Goal: Task Accomplishment & Management: Manage account settings

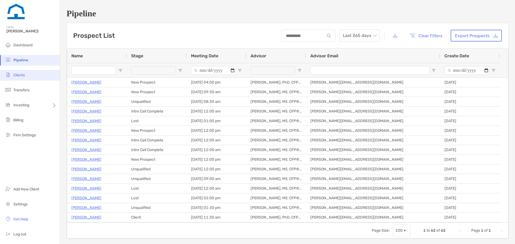
click at [27, 77] on li "Clients" at bounding box center [30, 75] width 60 height 11
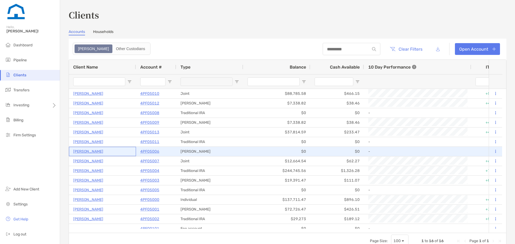
click at [87, 152] on p "[PERSON_NAME]" at bounding box center [88, 151] width 30 height 7
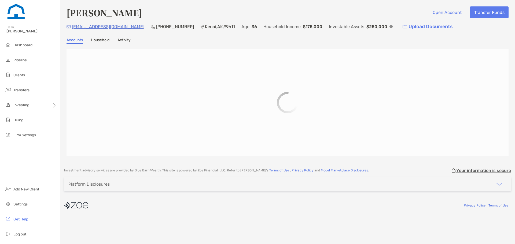
click at [95, 40] on link "Household" at bounding box center [100, 41] width 19 height 6
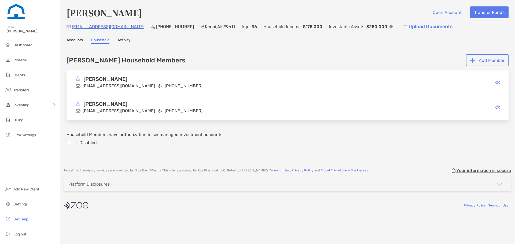
click at [127, 81] on div "[PERSON_NAME]" at bounding box center [156, 79] width 161 height 7
click at [498, 84] on icon at bounding box center [497, 82] width 5 height 4
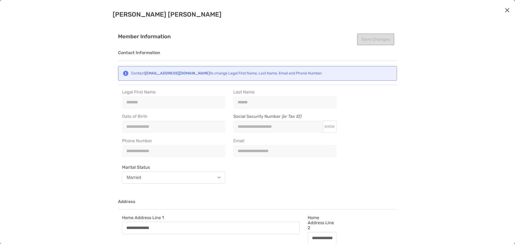
type input "**********"
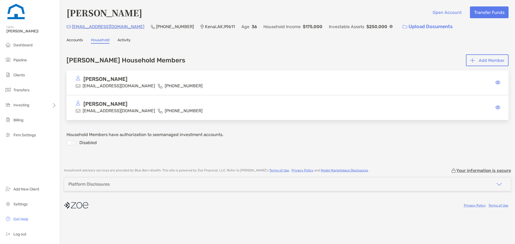
click at [120, 43] on link "Activity" at bounding box center [123, 41] width 13 height 6
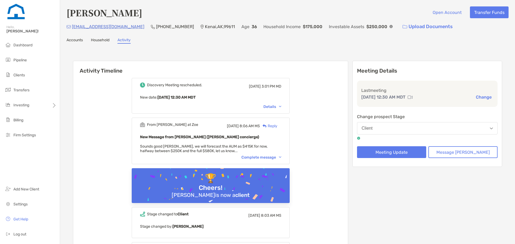
click at [75, 43] on link "Accounts" at bounding box center [75, 41] width 16 height 6
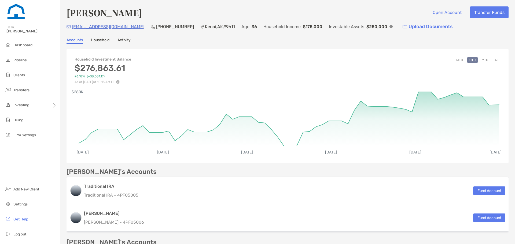
click at [480, 62] on button "YTD" at bounding box center [485, 60] width 10 height 6
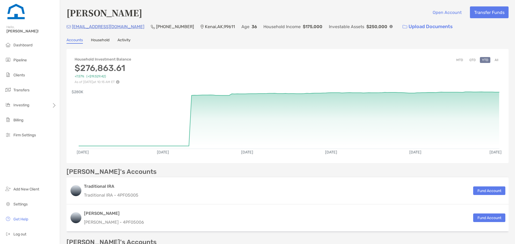
click at [467, 61] on button "QTD" at bounding box center [472, 60] width 10 height 6
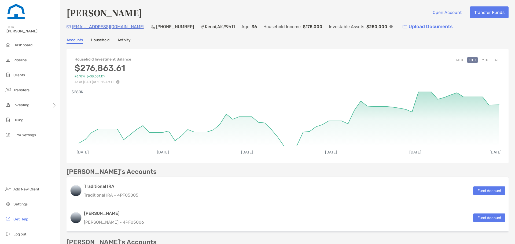
click at [480, 60] on button "YTD" at bounding box center [485, 60] width 10 height 6
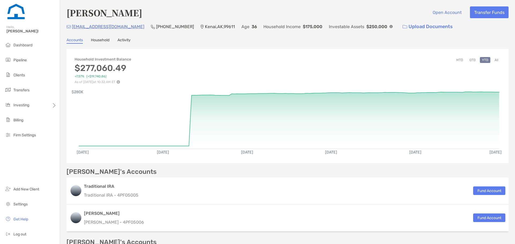
click at [467, 60] on button "QTD" at bounding box center [472, 60] width 10 height 6
